Goal: Task Accomplishment & Management: Use online tool/utility

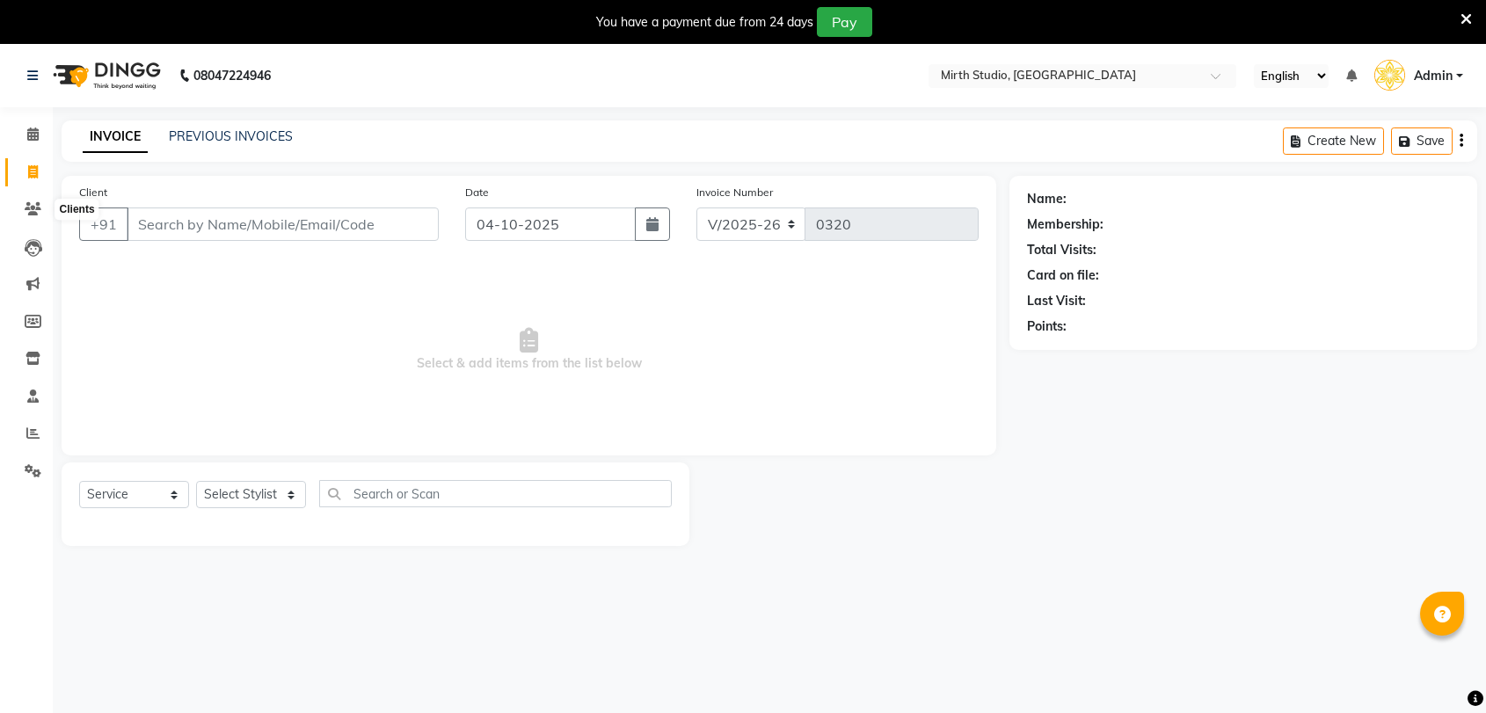
select select "4806"
select select "service"
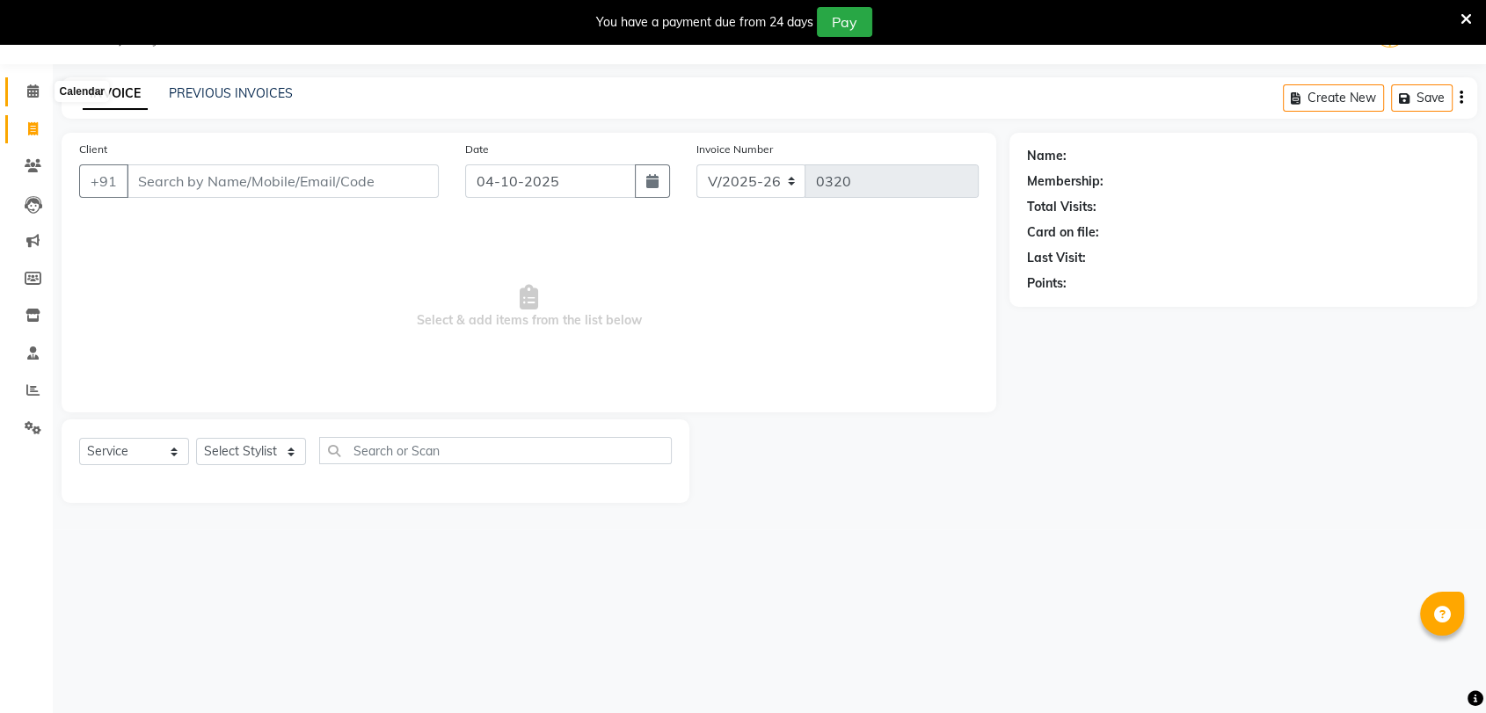
click at [39, 100] on span at bounding box center [33, 92] width 31 height 20
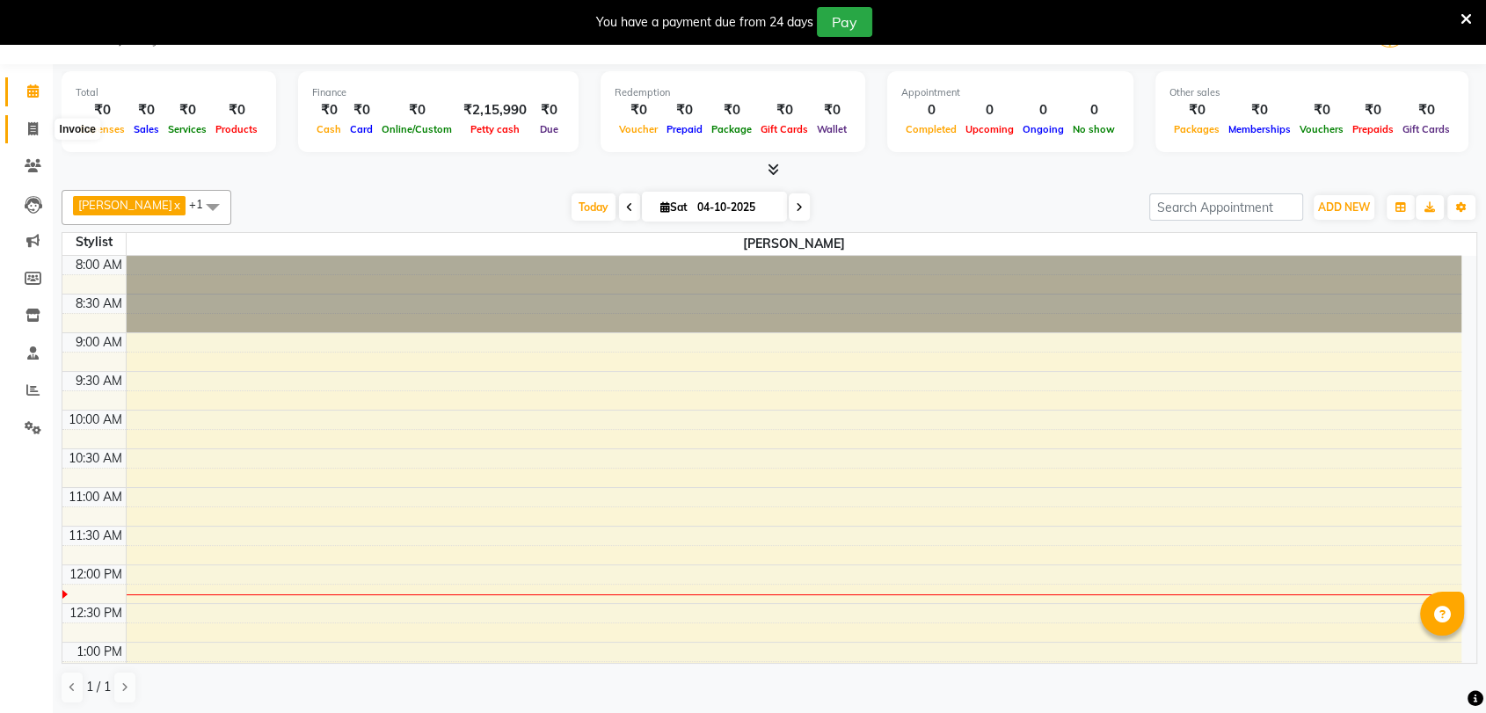
click at [37, 135] on icon at bounding box center [33, 128] width 10 height 13
select select "service"
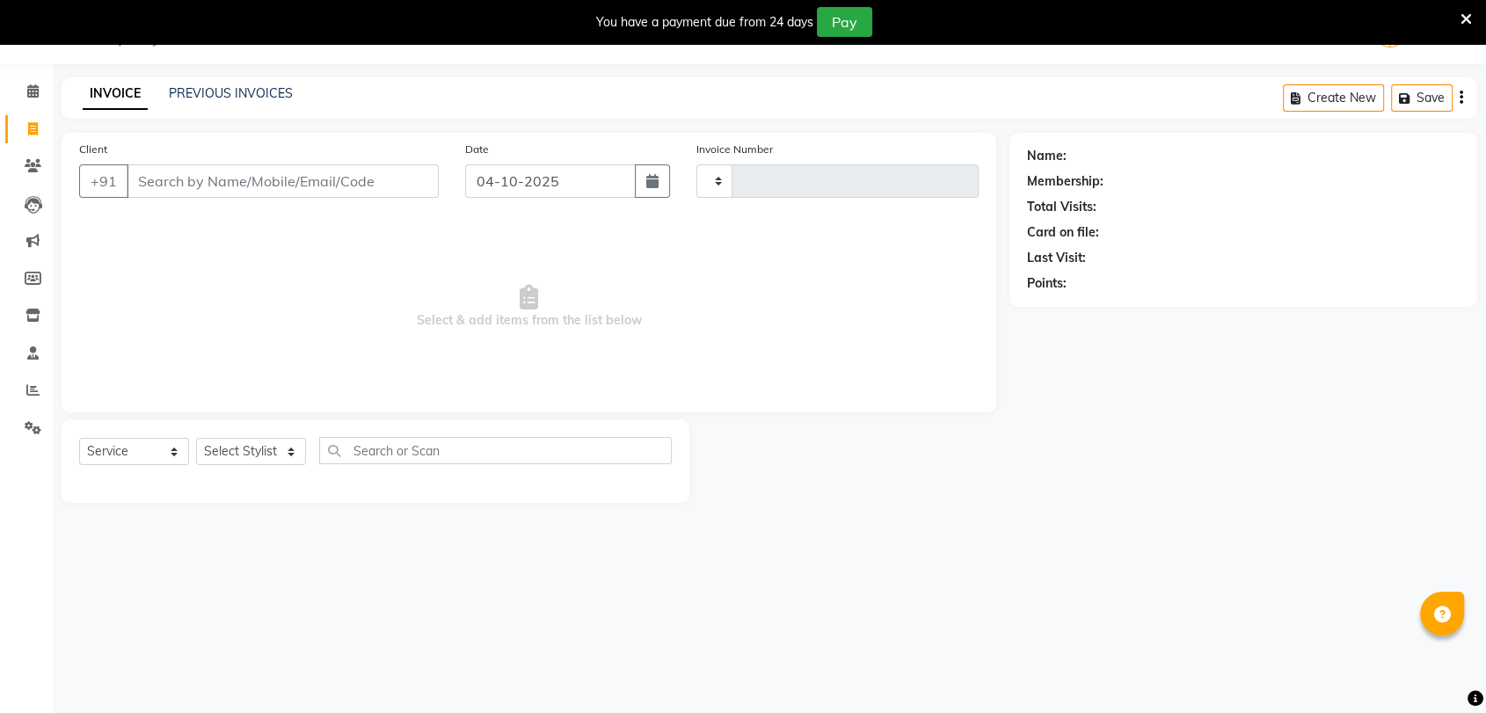
type input "0320"
select select "4806"
